Goal: Information Seeking & Learning: Learn about a topic

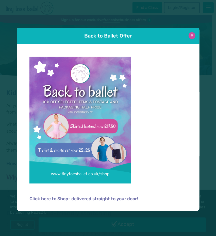
click at [193, 37] on button at bounding box center [192, 35] width 7 height 7
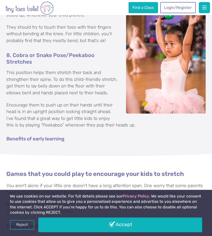
scroll to position [757, 0]
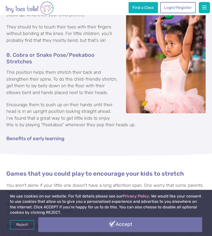
click at [103, 223] on link "Accept" at bounding box center [120, 224] width 164 height 15
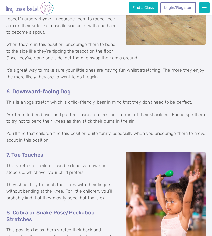
scroll to position [585, 0]
